Goal: Task Accomplishment & Management: Complete application form

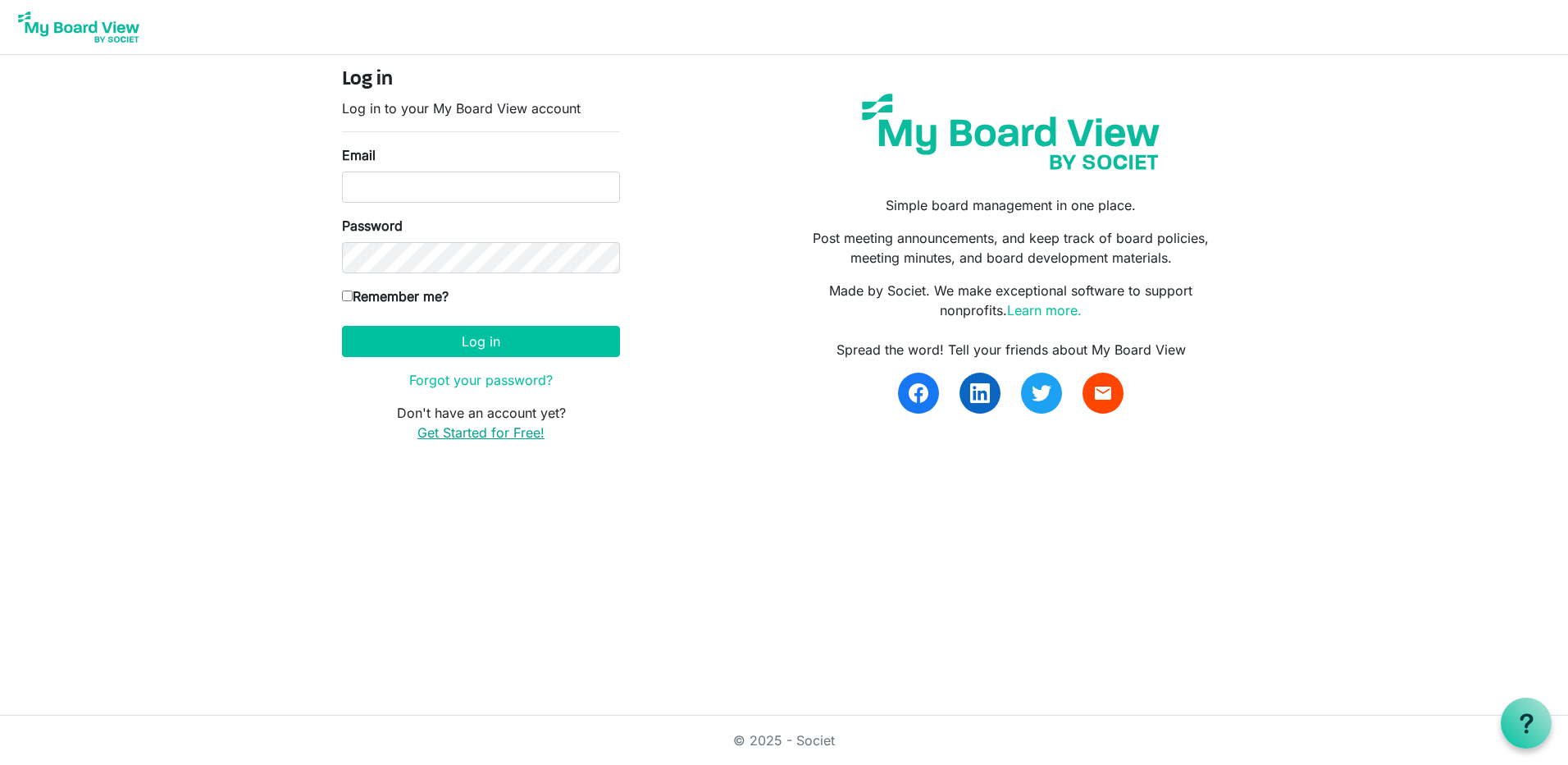
click at [502, 431] on link "Get Started for Free!" at bounding box center [481, 433] width 128 height 17
click at [479, 434] on link "Get Started for Free!" at bounding box center [481, 433] width 128 height 17
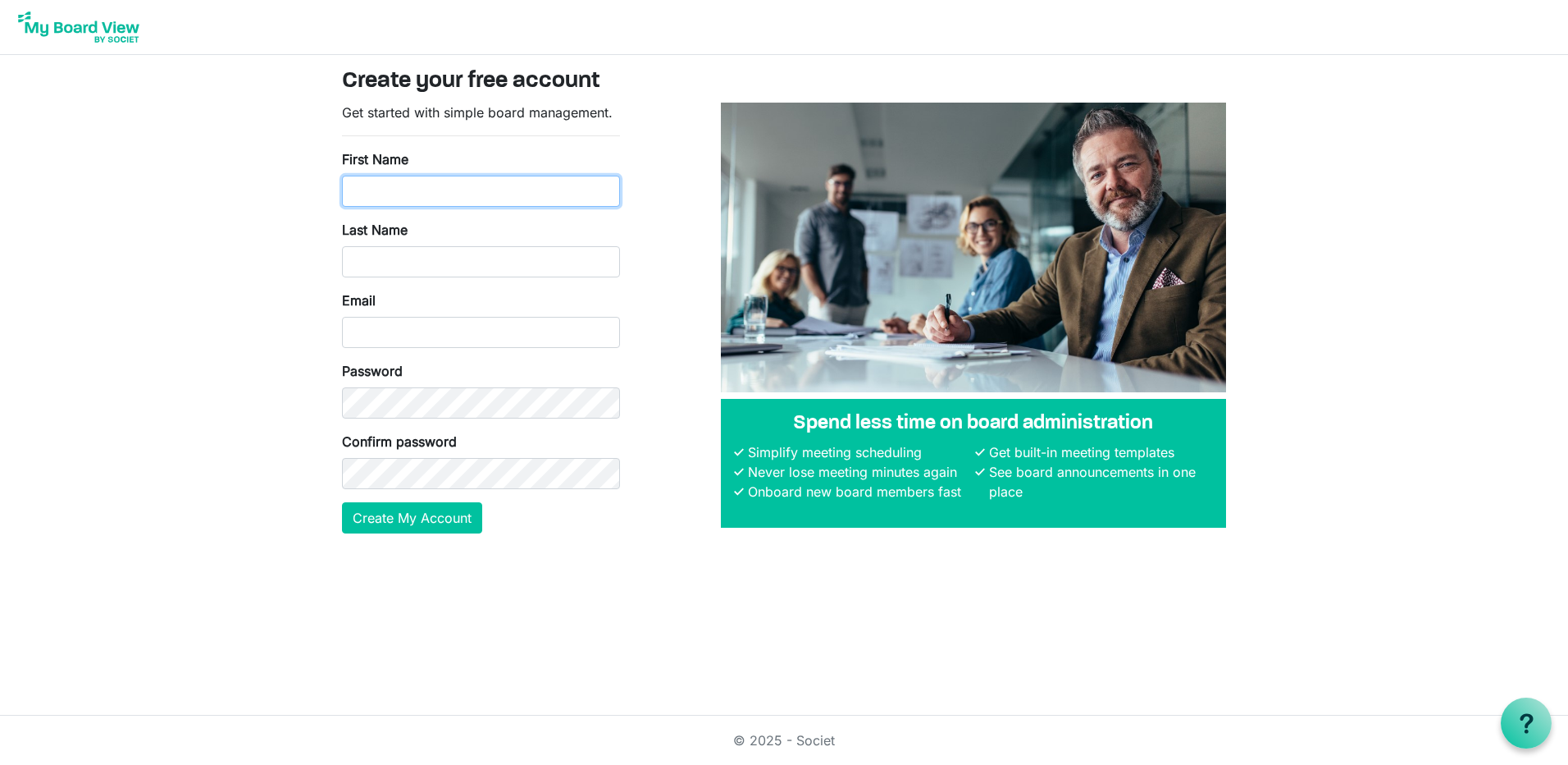
click at [405, 184] on input "First Name" at bounding box center [481, 191] width 278 height 31
type input "Mike"
type input "McGregor"
type input "mike.mcgregor@rbc.com"
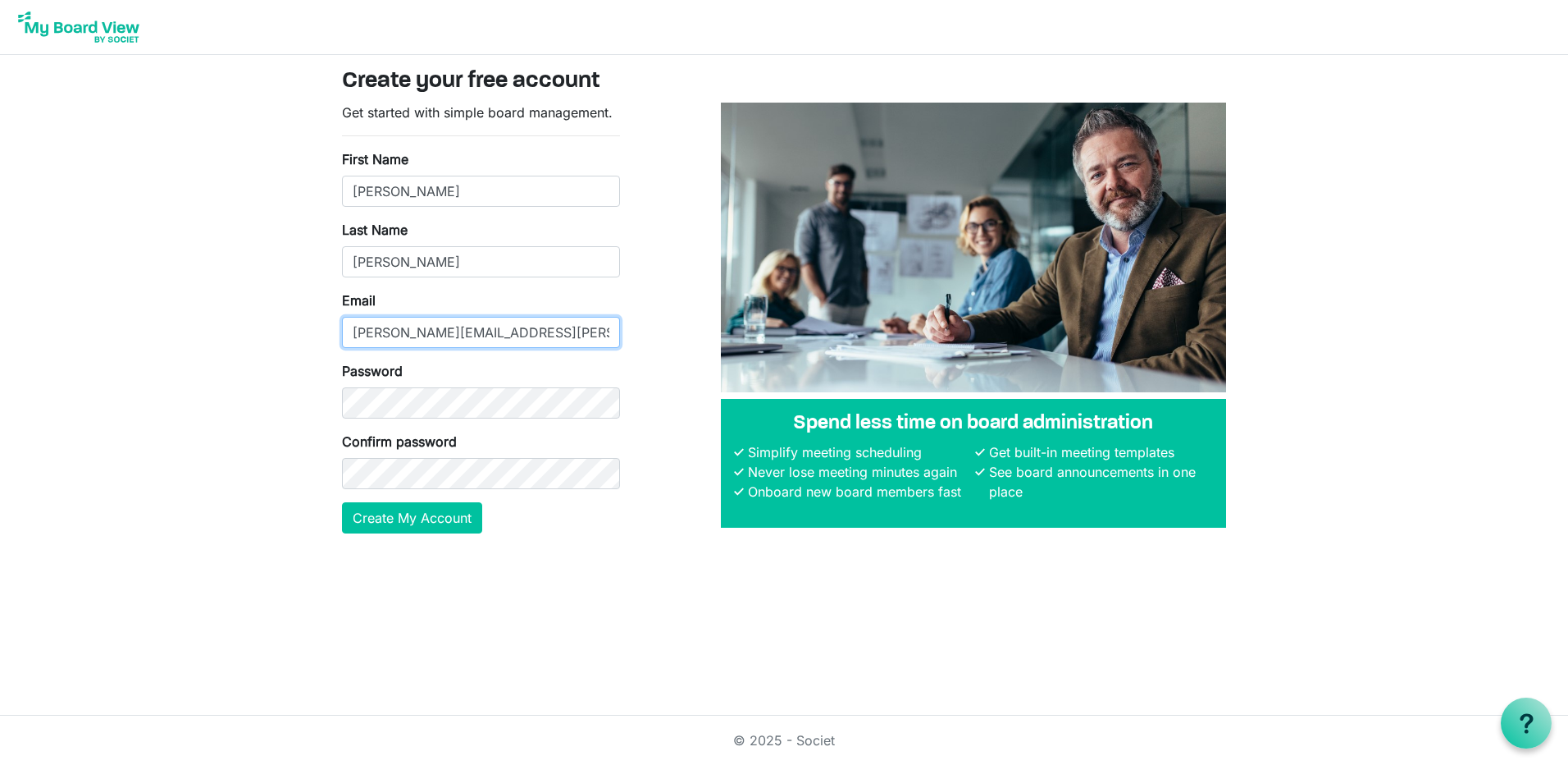
drag, startPoint x: 535, startPoint y: 333, endPoint x: 294, endPoint y: 330, distance: 241.0
click at [294, 330] on body "Create your free account Get started with simple board management. First Name M…" at bounding box center [784, 280] width 1568 height 560
click at [305, 473] on body "Create your free account Get started with simple board management. First Name M…" at bounding box center [784, 280] width 1568 height 560
click at [407, 510] on button "Create My Account" at bounding box center [412, 518] width 140 height 31
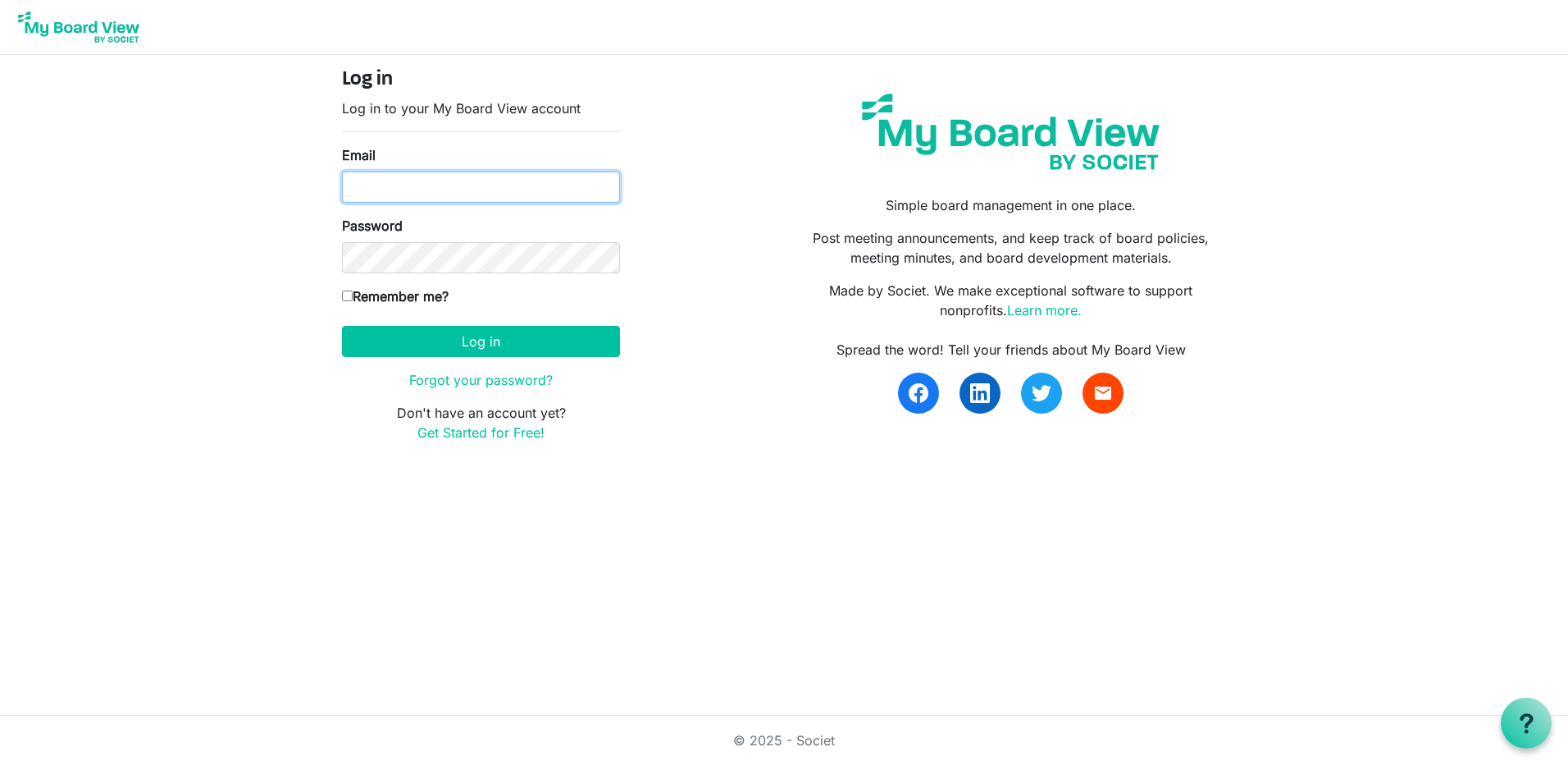
click at [407, 183] on input "Email" at bounding box center [481, 187] width 278 height 31
type input "[PERSON_NAME][EMAIL_ADDRESS][PERSON_NAME][DOMAIN_NAME]"
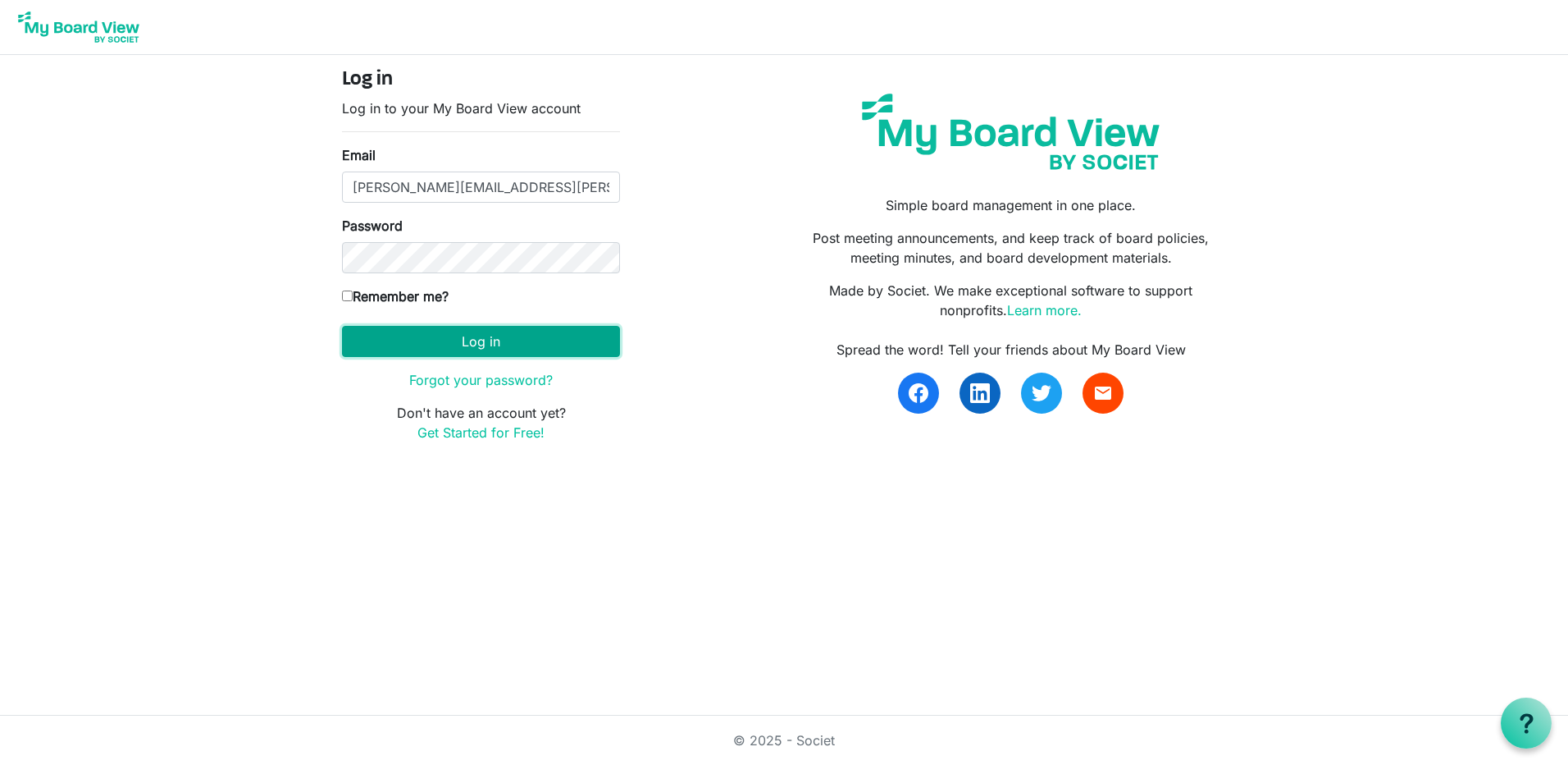
click at [471, 348] on button "Log in" at bounding box center [481, 341] width 278 height 31
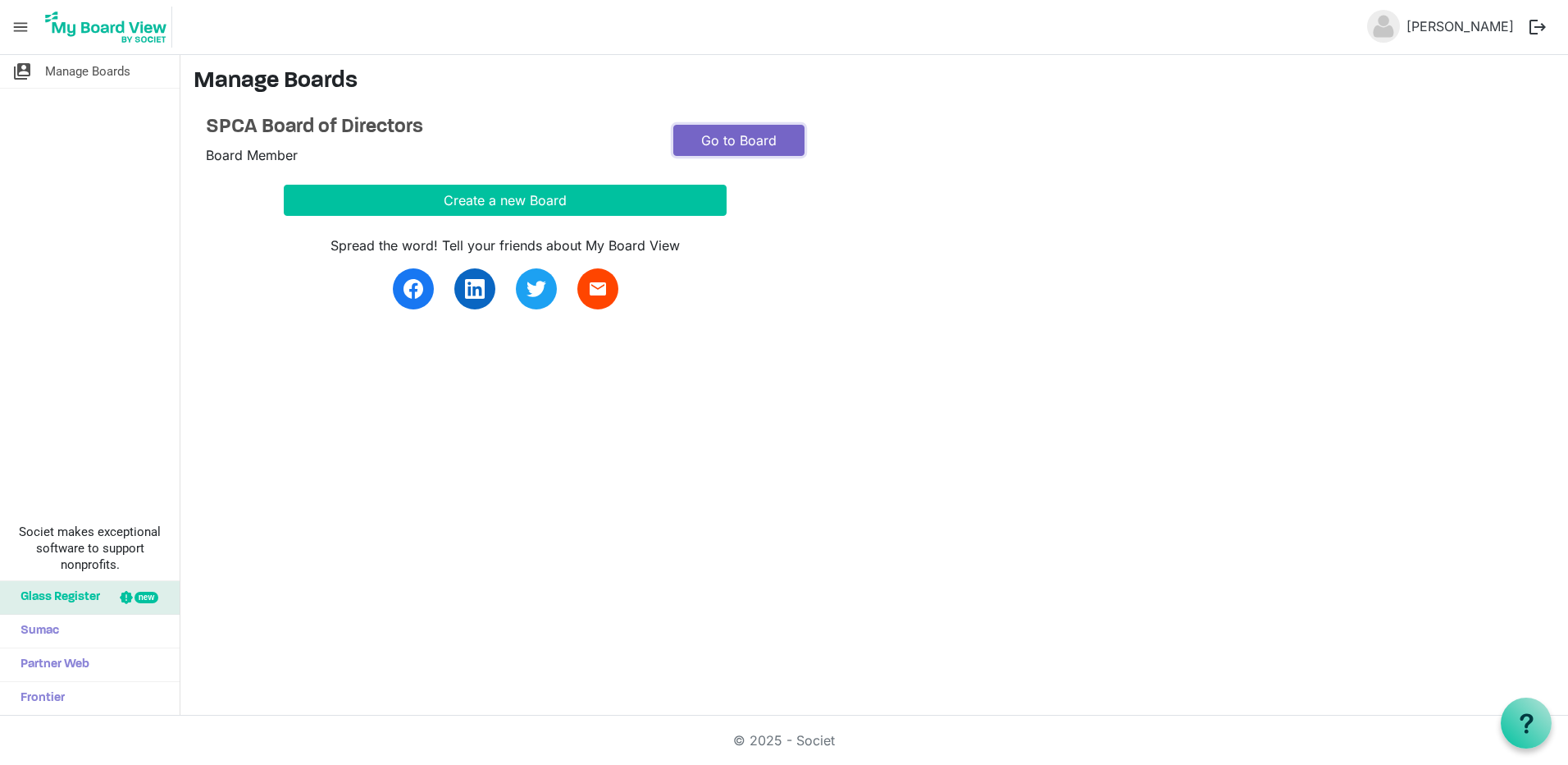
click at [765, 138] on link "Go to Board" at bounding box center [739, 140] width 131 height 31
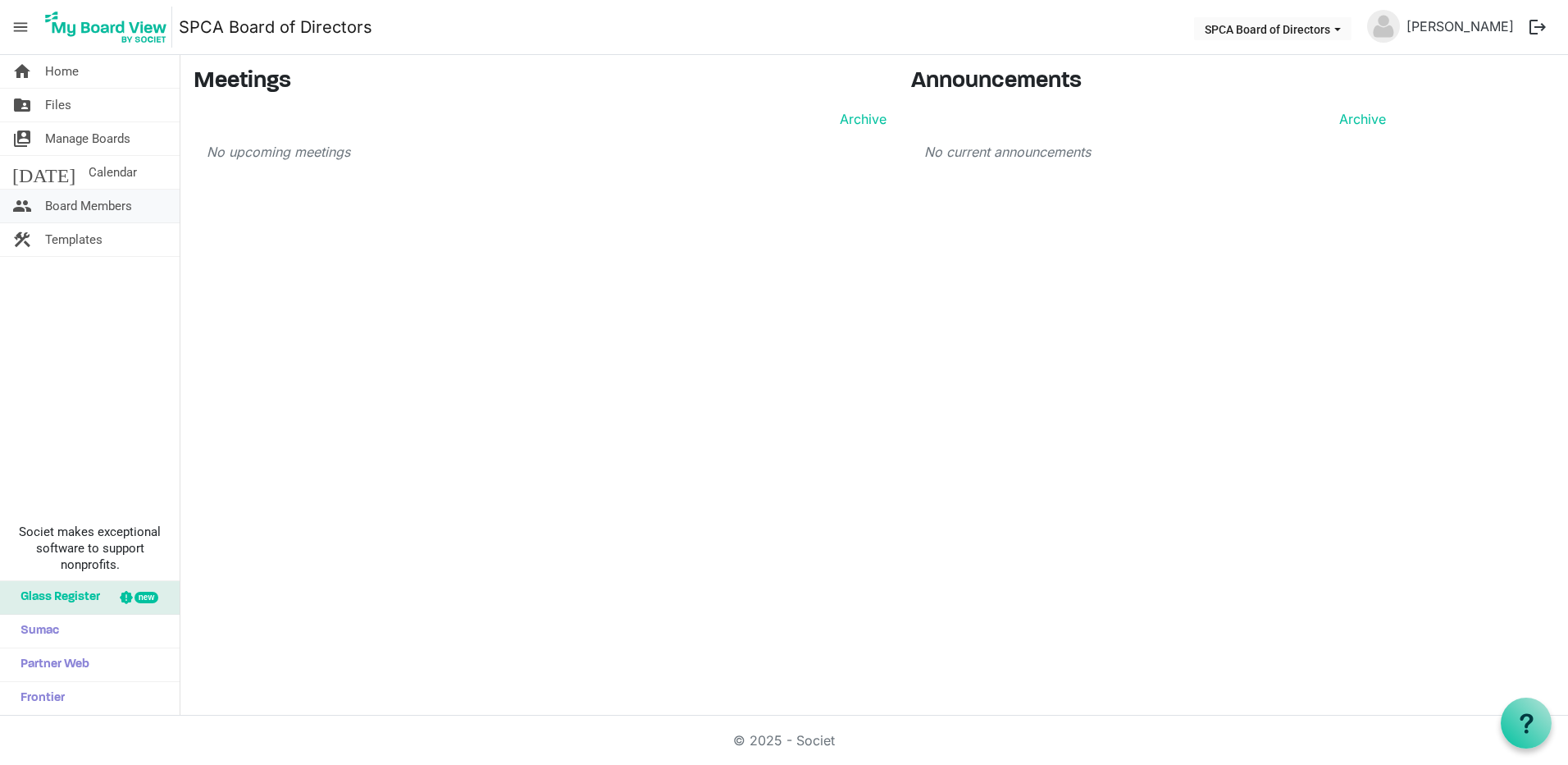
click at [83, 203] on span "Board Members" at bounding box center [89, 206] width 87 height 33
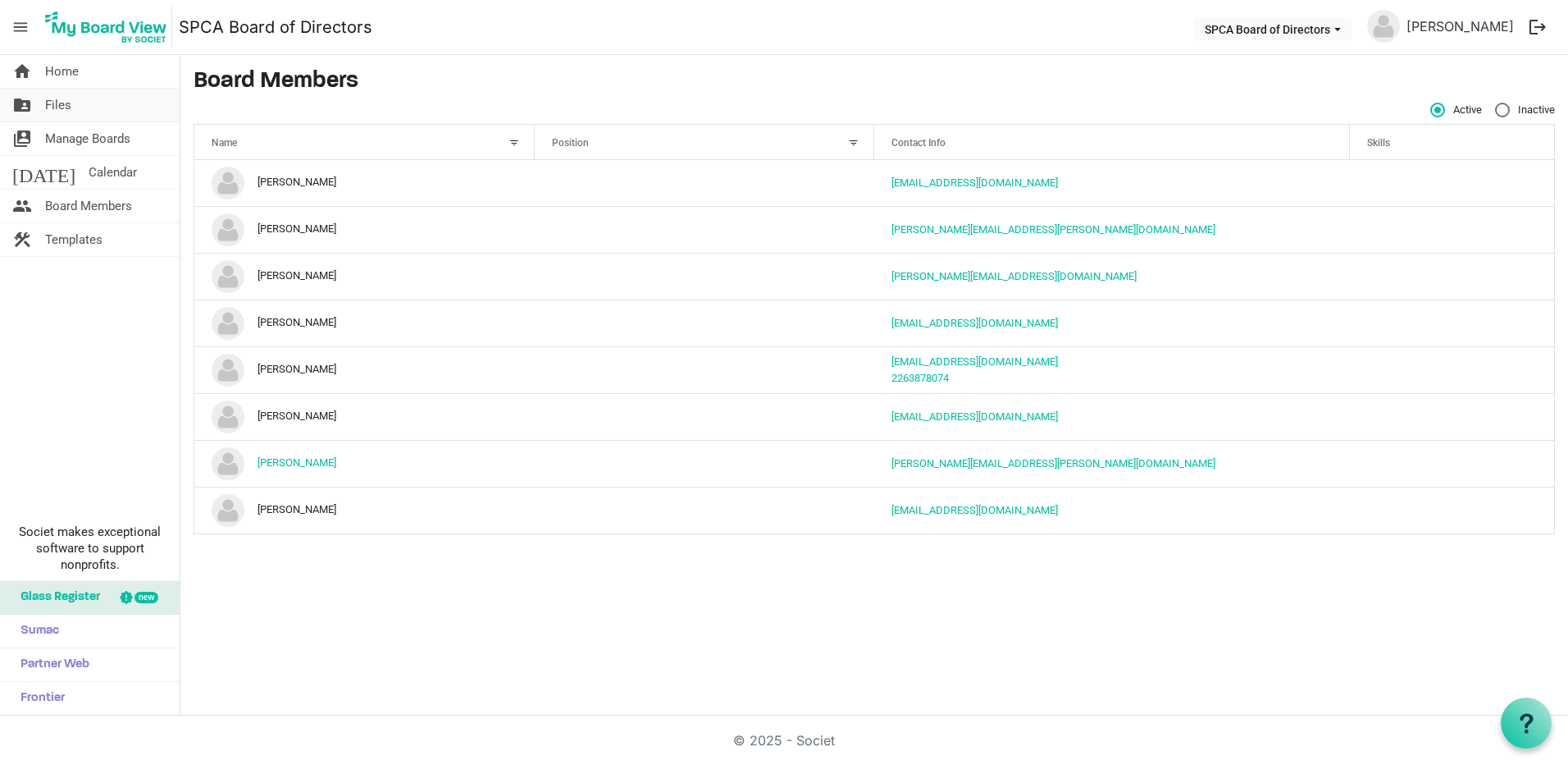
click at [53, 96] on span "Files" at bounding box center [58, 105] width 27 height 33
